Goal: Task Accomplishment & Management: Manage account settings

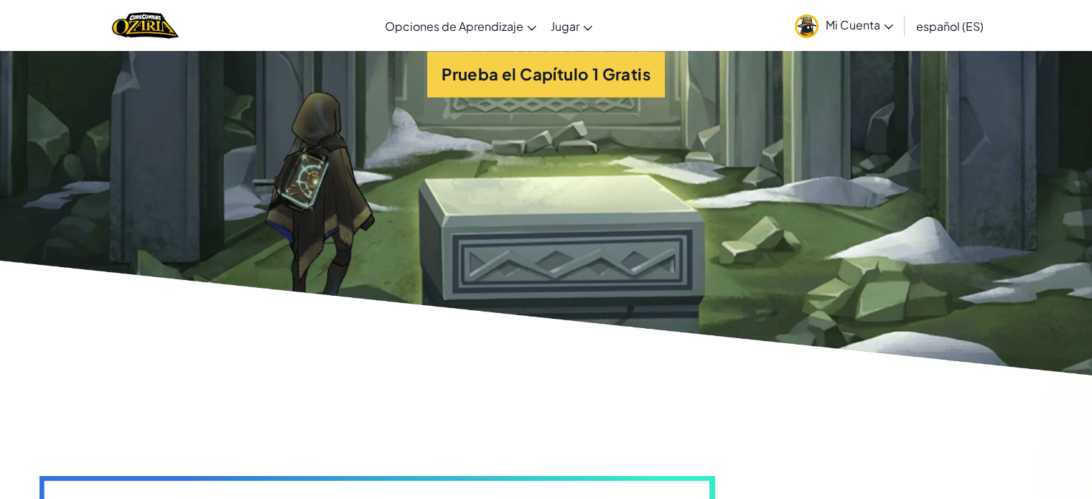
scroll to position [3555, 0]
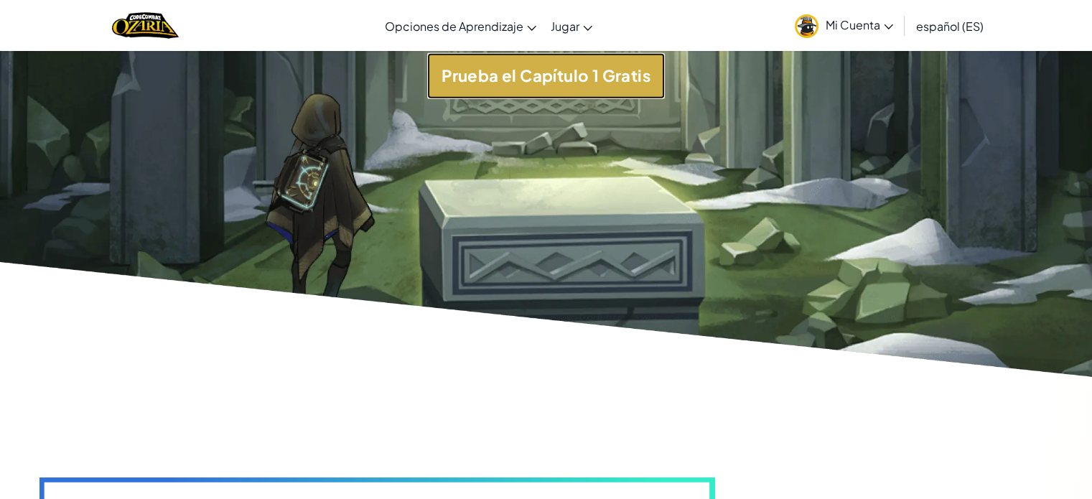
click at [520, 98] on button "Prueba el Capítulo 1 Gratis" at bounding box center [546, 75] width 238 height 45
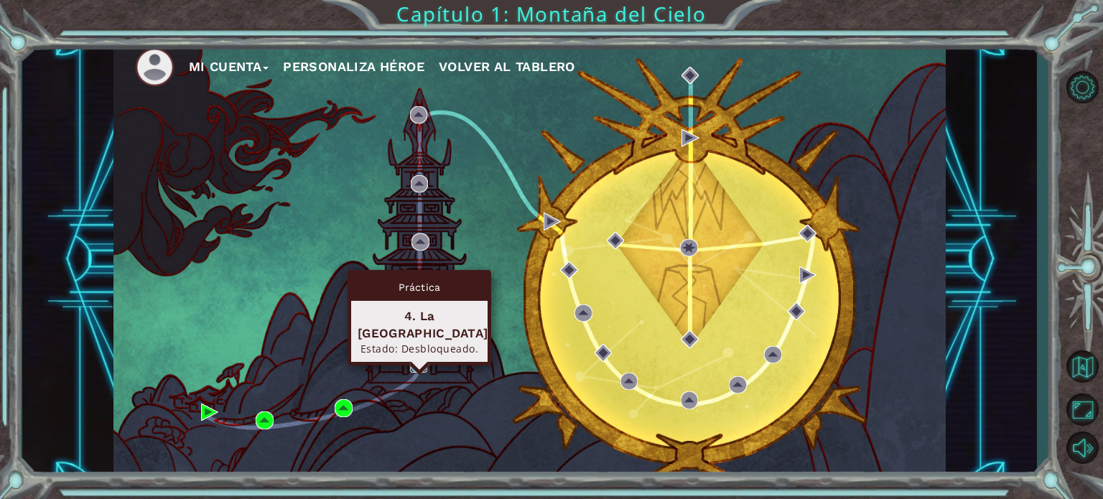
click at [416, 369] on img at bounding box center [418, 363] width 17 height 17
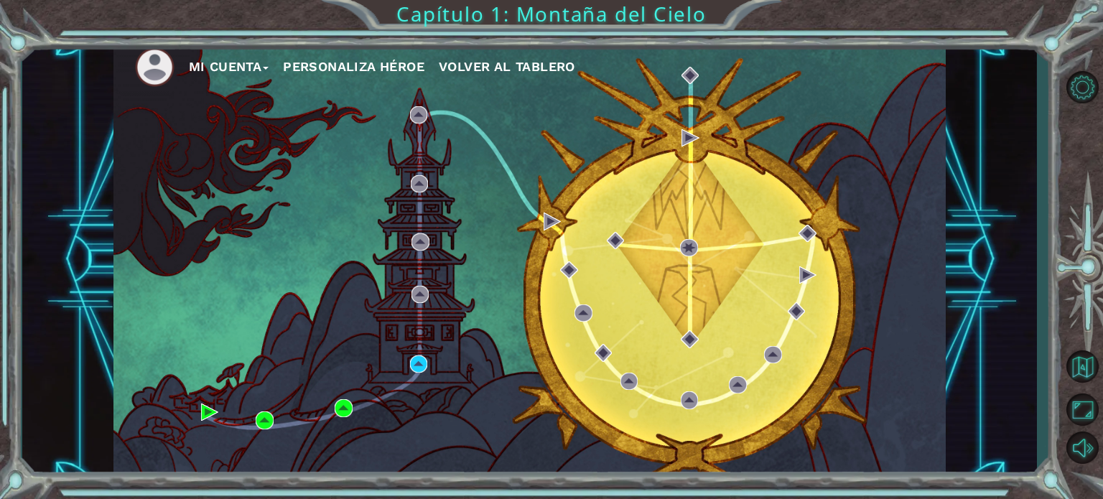
click at [202, 73] on button "Mi Cuenta" at bounding box center [229, 67] width 80 height 22
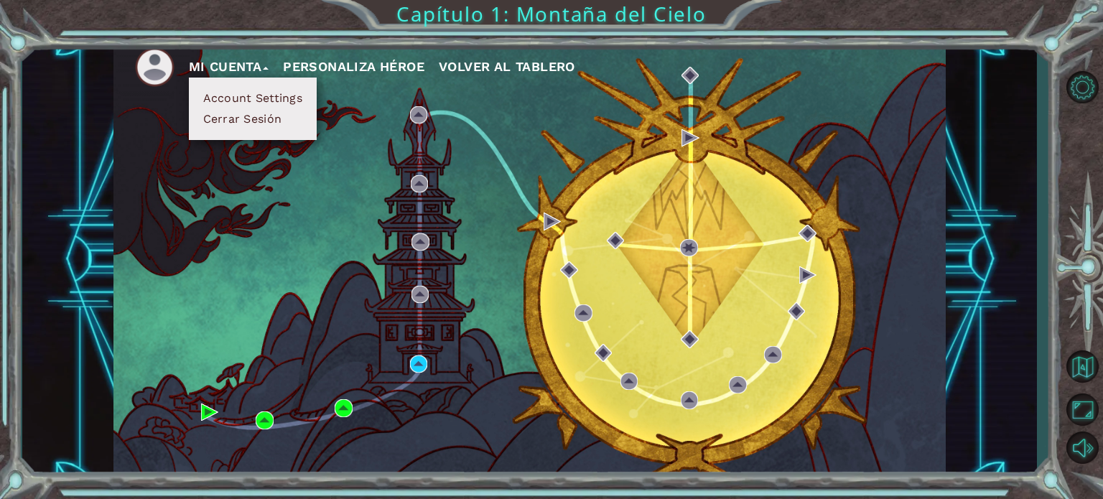
click at [337, 66] on button "Personaliza Héroe" at bounding box center [353, 67] width 141 height 22
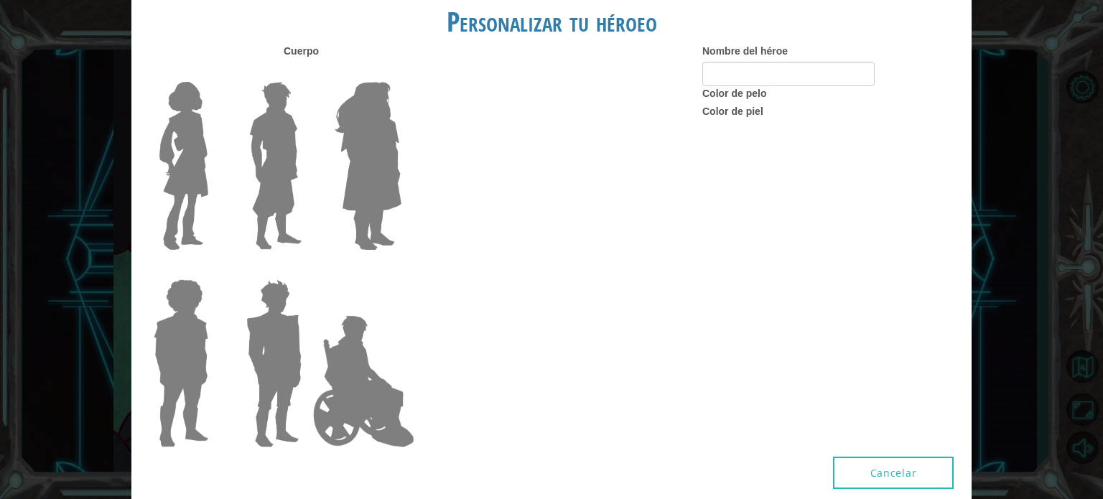
type input "pasm"
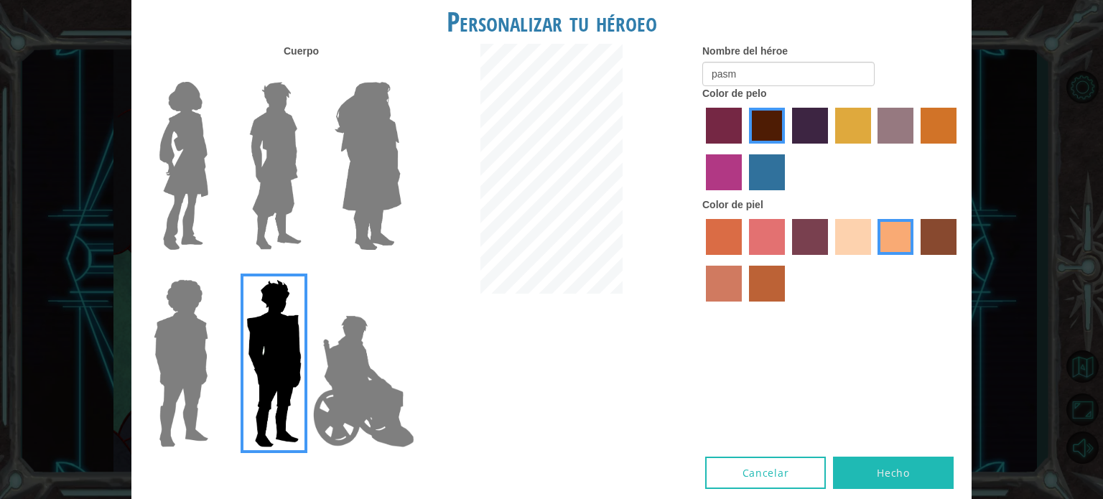
click at [891, 479] on button "Hecho" at bounding box center [893, 473] width 121 height 32
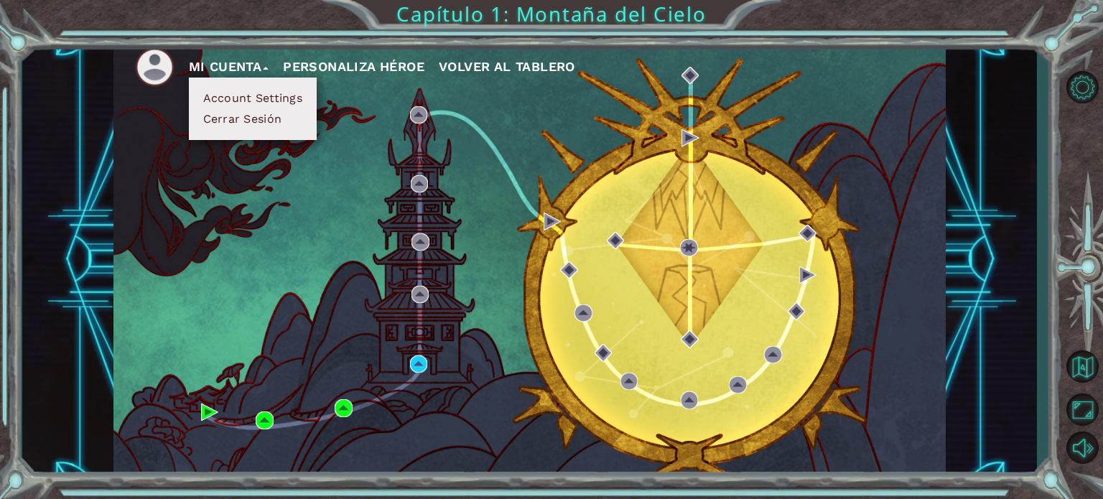
click at [226, 60] on button "Mi Cuenta" at bounding box center [229, 67] width 80 height 22
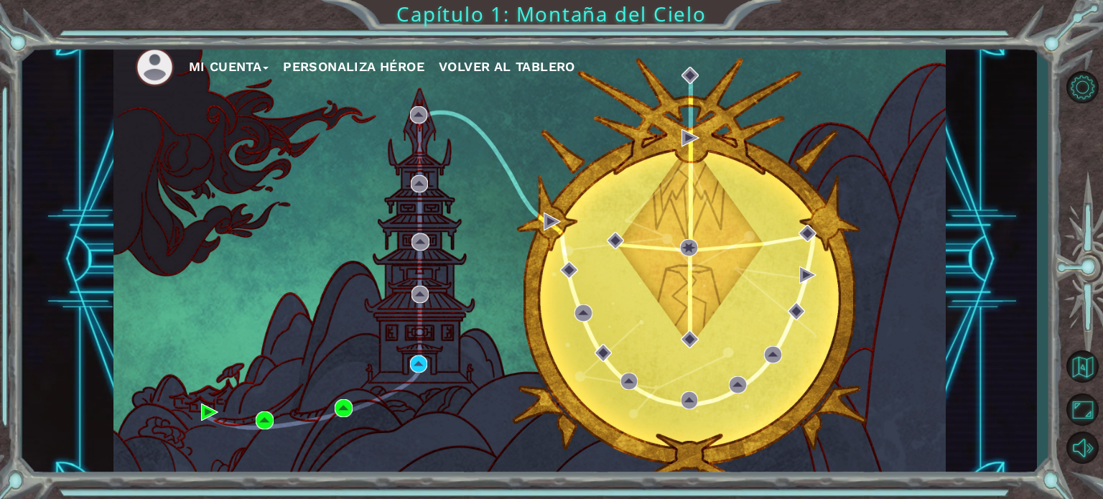
click at [366, 68] on button "Personaliza Héroe" at bounding box center [353, 67] width 141 height 22
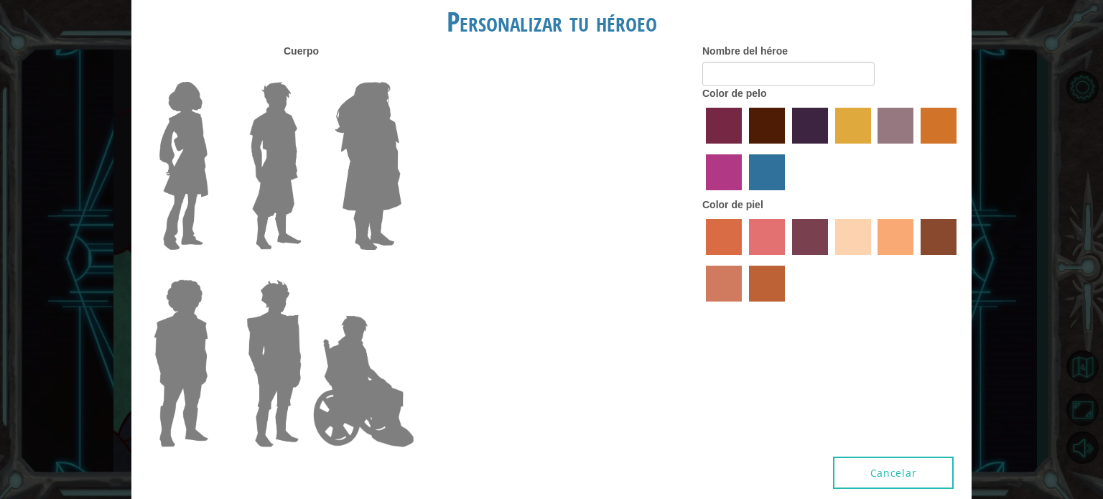
type input "pasm"
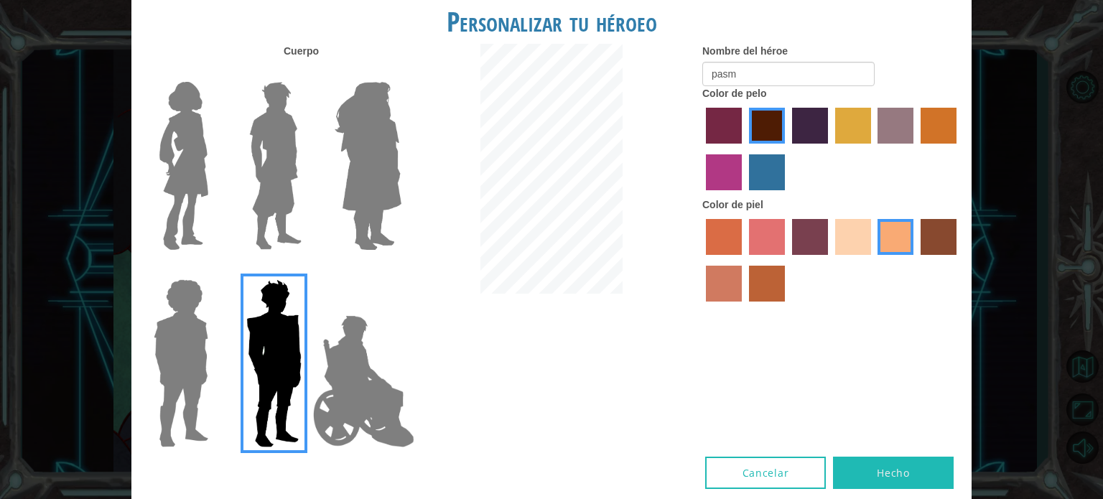
click at [356, 388] on img at bounding box center [363, 381] width 113 height 144
click at [401, 270] on input "Hero Jamie" at bounding box center [401, 270] width 0 height 0
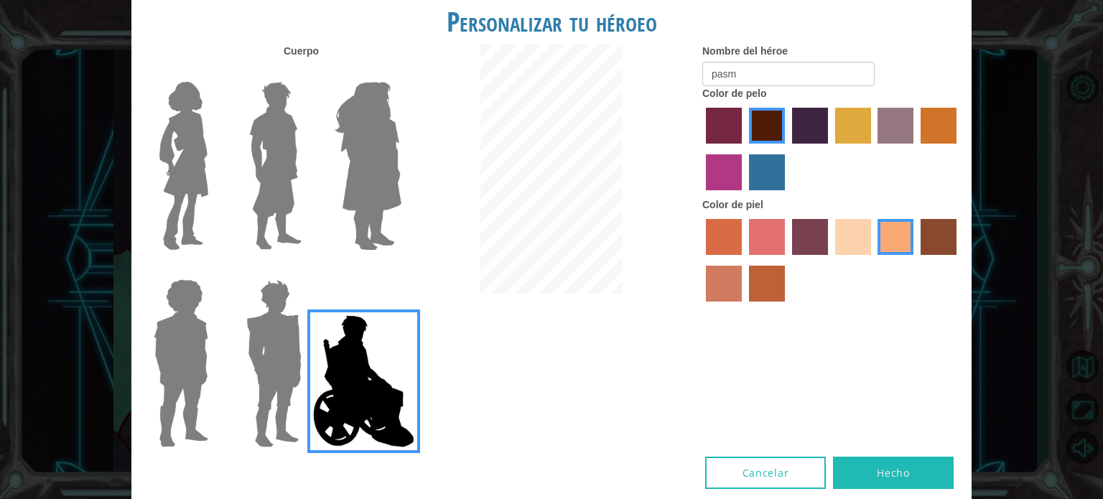
click at [933, 235] on label "karma skin color" at bounding box center [938, 237] width 36 height 36
click at [915, 260] on input "karma skin color" at bounding box center [915, 260] width 0 height 0
click at [726, 184] on label "medium red violet hair color" at bounding box center [724, 172] width 36 height 36
click at [958, 149] on input "medium red violet hair color" at bounding box center [958, 149] width 0 height 0
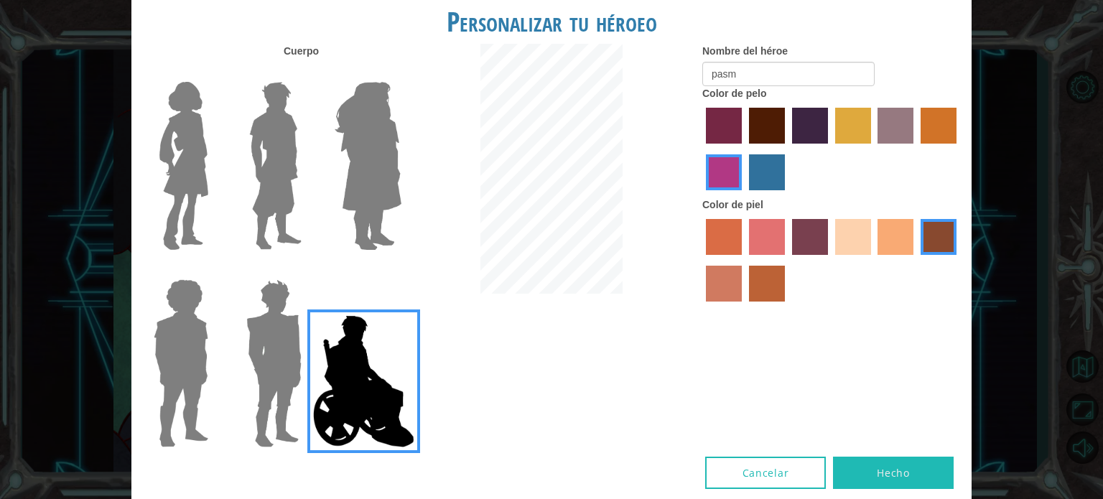
click at [847, 139] on label "tulip tree hair color" at bounding box center [853, 126] width 36 height 36
click at [830, 149] on input "tulip tree hair color" at bounding box center [830, 149] width 0 height 0
click at [808, 230] on label "tosca skin color" at bounding box center [810, 237] width 36 height 36
click at [787, 260] on input "tosca skin color" at bounding box center [787, 260] width 0 height 0
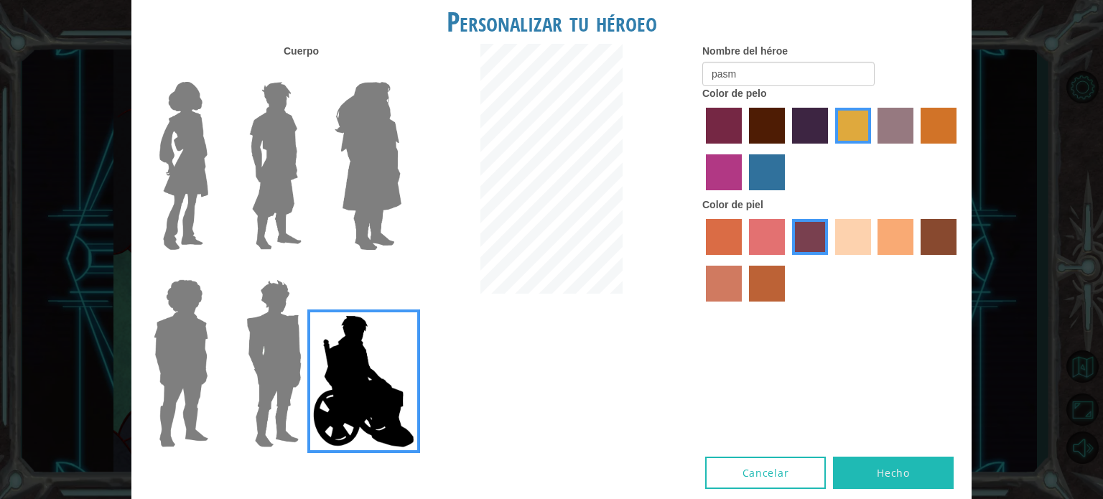
click at [732, 126] on label "paprika hair color" at bounding box center [724, 126] width 36 height 36
click at [701, 149] on input "paprika hair color" at bounding box center [701, 149] width 0 height 0
click at [403, 229] on img at bounding box center [368, 165] width 78 height 179
click at [401, 73] on input "Hero Amethyst" at bounding box center [401, 73] width 0 height 0
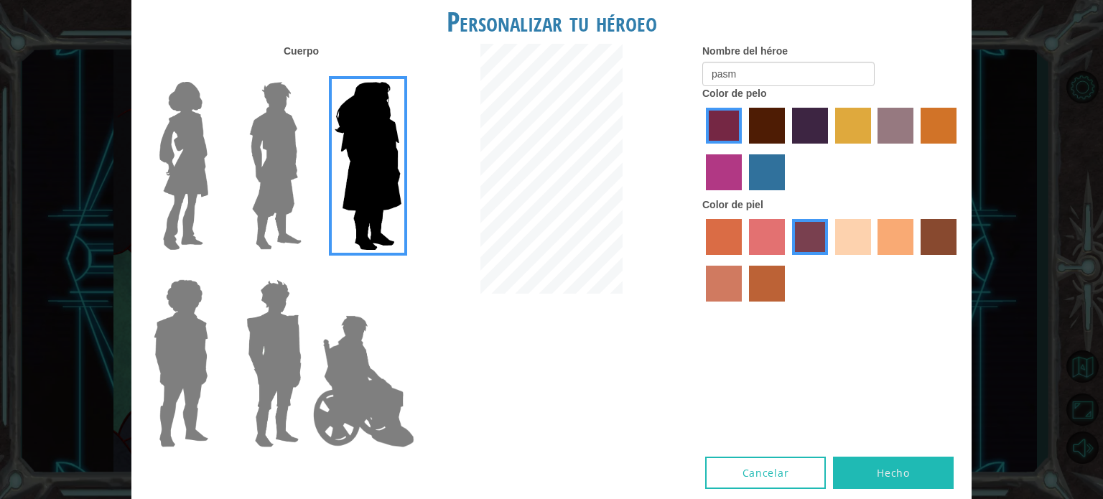
click at [178, 335] on img at bounding box center [181, 362] width 66 height 179
click at [214, 270] on input "Hero Steven" at bounding box center [214, 270] width 0 height 0
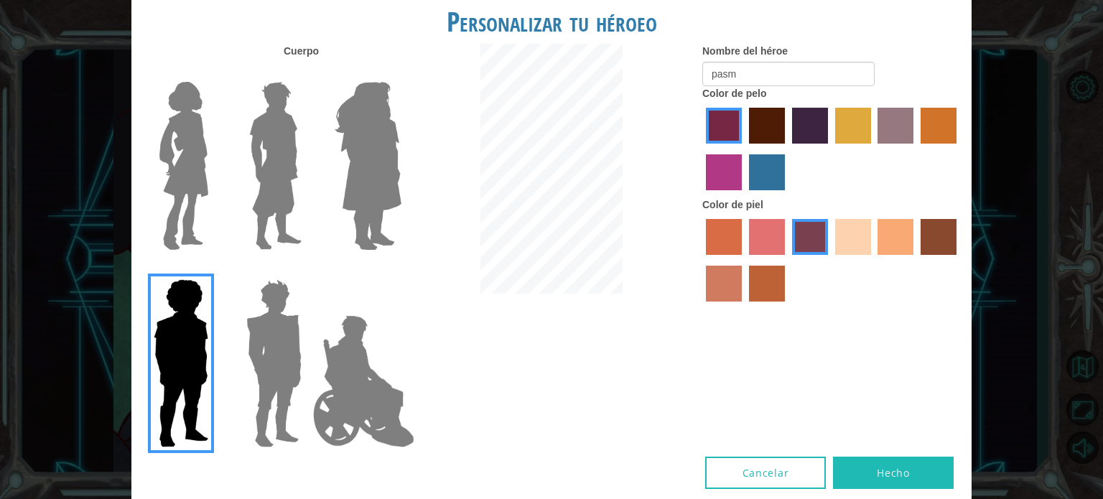
click at [261, 336] on img at bounding box center [273, 362] width 67 height 179
click at [307, 270] on input "Hero Garnet" at bounding box center [307, 270] width 0 height 0
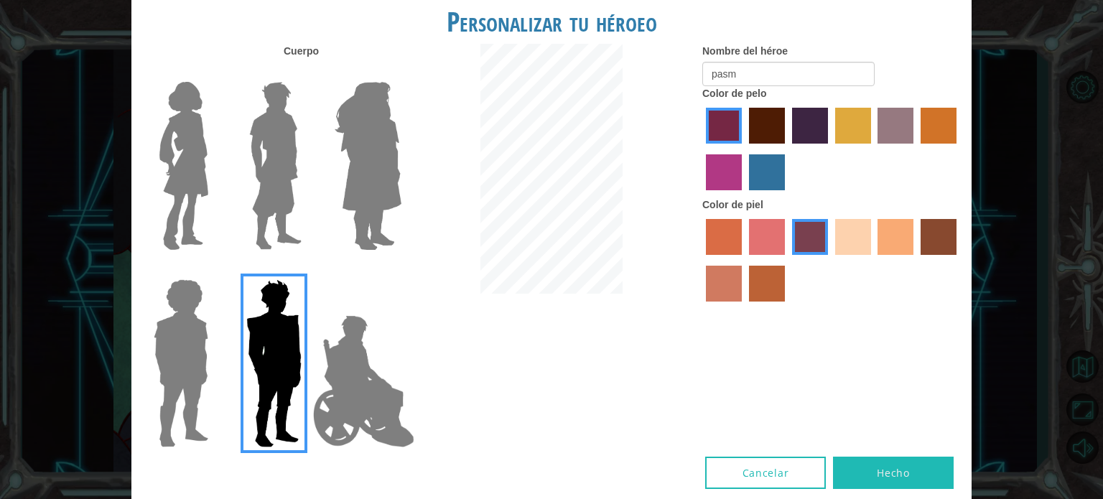
click at [765, 123] on label "maroon hair color" at bounding box center [767, 126] width 36 height 36
click at [744, 149] on input "maroon hair color" at bounding box center [744, 149] width 0 height 0
click at [895, 245] on label "tacao skin color" at bounding box center [895, 237] width 36 height 36
click at [873, 260] on input "tacao skin color" at bounding box center [873, 260] width 0 height 0
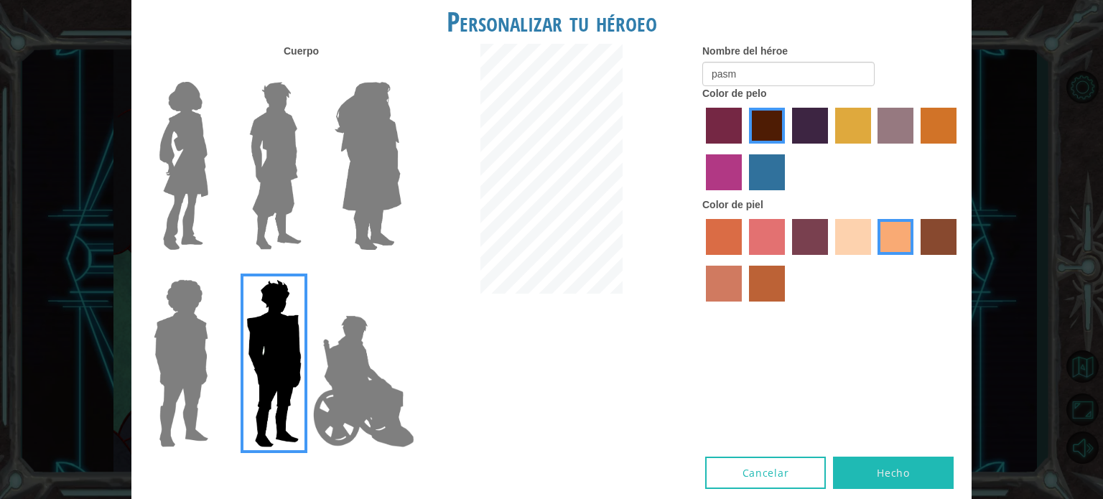
click at [919, 467] on button "Hecho" at bounding box center [893, 473] width 121 height 32
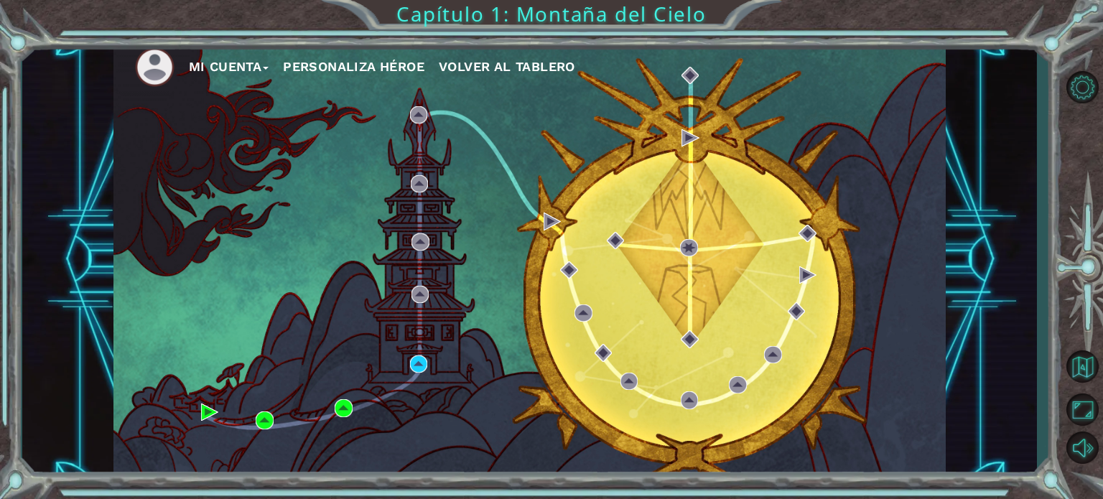
click at [322, 62] on button "Personaliza Héroe" at bounding box center [353, 67] width 141 height 22
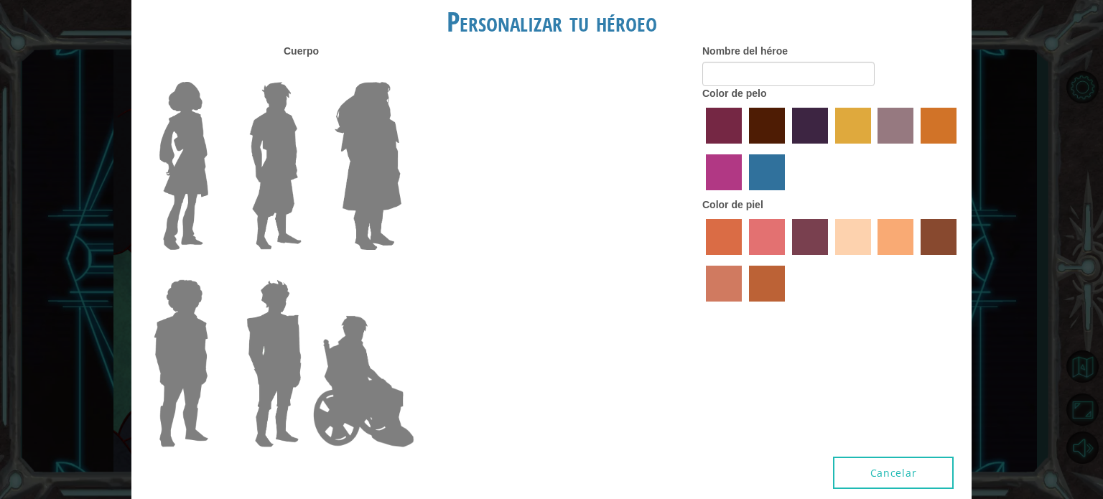
type input "pasm"
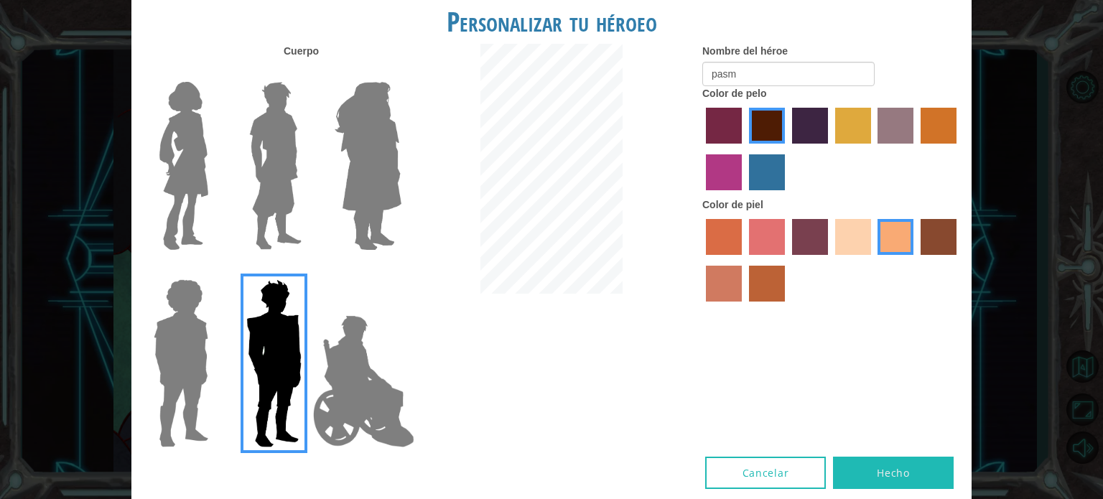
click at [367, 424] on img at bounding box center [363, 381] width 113 height 144
click at [401, 270] on input "Hero Jamie" at bounding box center [401, 270] width 0 height 0
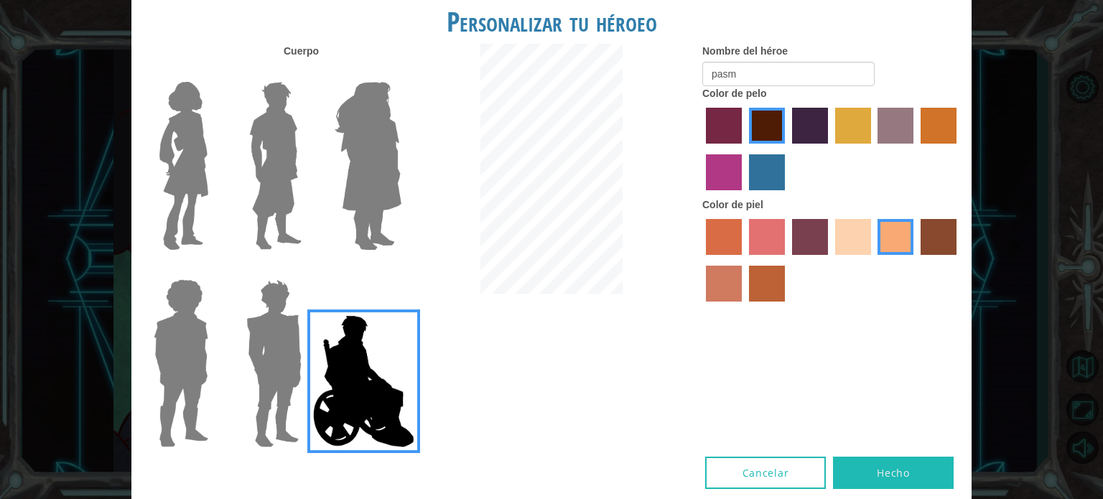
click at [884, 126] on label "bazaar hair color" at bounding box center [895, 126] width 36 height 36
click at [873, 149] on input "bazaar hair color" at bounding box center [873, 149] width 0 height 0
click at [946, 126] on label "gold drop hair color" at bounding box center [938, 126] width 36 height 36
click at [915, 149] on input "gold drop hair color" at bounding box center [915, 149] width 0 height 0
click at [764, 172] on label "lachmara hair color" at bounding box center [767, 172] width 36 height 36
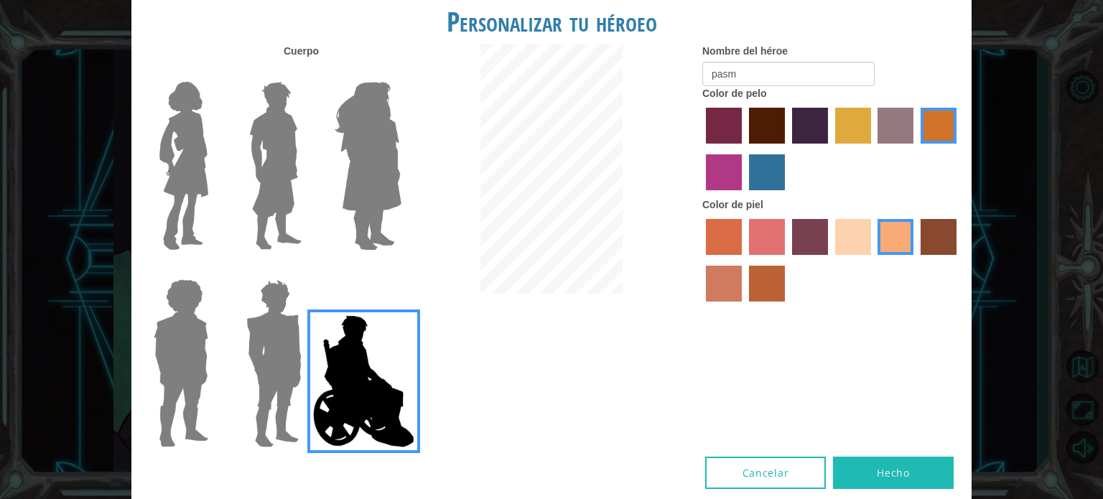
click at [744, 195] on input "lachmara hair color" at bounding box center [744, 195] width 0 height 0
click at [733, 120] on label "paprika hair color" at bounding box center [724, 126] width 36 height 36
click at [701, 149] on input "paprika hair color" at bounding box center [701, 149] width 0 height 0
click at [802, 123] on label "hot purple hair color" at bounding box center [810, 126] width 36 height 36
click at [787, 149] on input "hot purple hair color" at bounding box center [787, 149] width 0 height 0
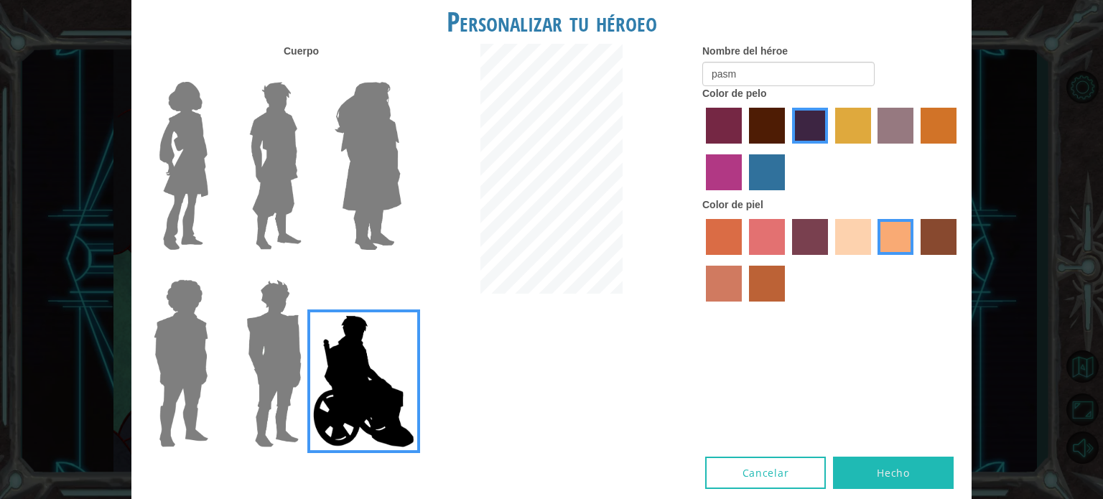
click at [933, 245] on label "karma skin color" at bounding box center [938, 237] width 36 height 36
click at [915, 260] on input "karma skin color" at bounding box center [915, 260] width 0 height 0
click at [764, 120] on label "maroon hair color" at bounding box center [767, 126] width 36 height 36
click at [744, 149] on input "maroon hair color" at bounding box center [744, 149] width 0 height 0
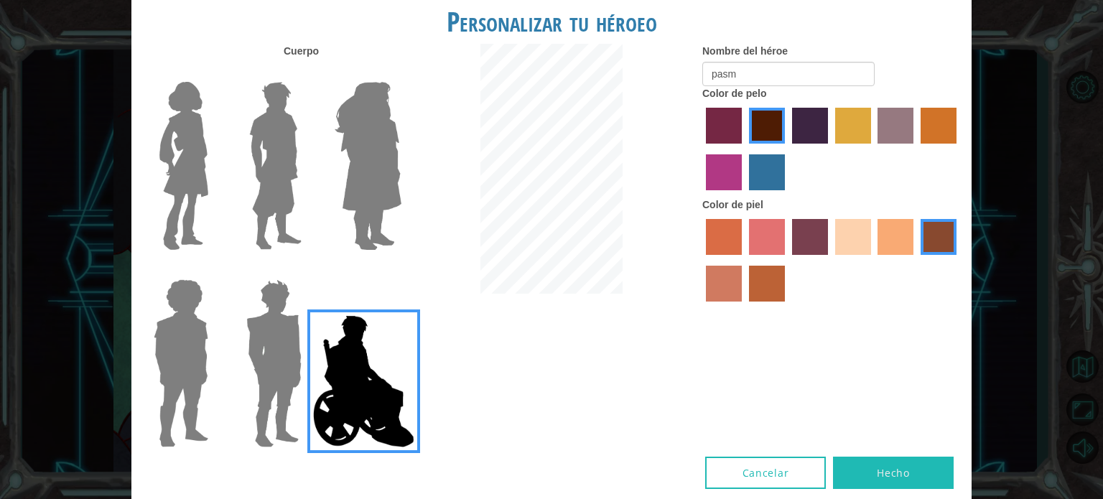
click at [900, 243] on label "tacao skin color" at bounding box center [895, 237] width 36 height 36
click at [873, 260] on input "tacao skin color" at bounding box center [873, 260] width 0 height 0
click at [874, 459] on button "Hecho" at bounding box center [893, 473] width 121 height 32
